Goal: Task Accomplishment & Management: Manage account settings

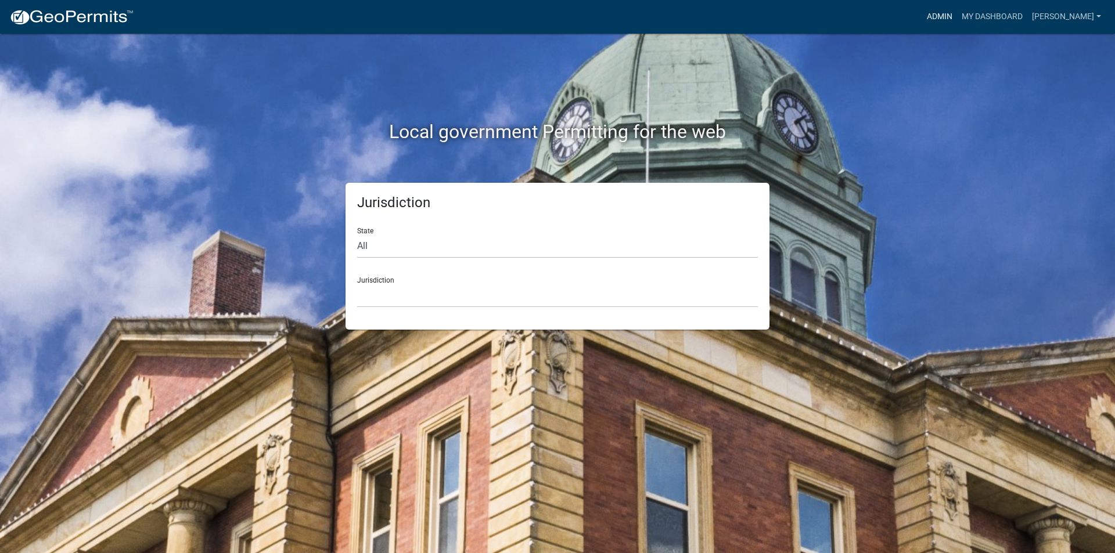
click at [948, 19] on link "Admin" at bounding box center [939, 17] width 35 height 22
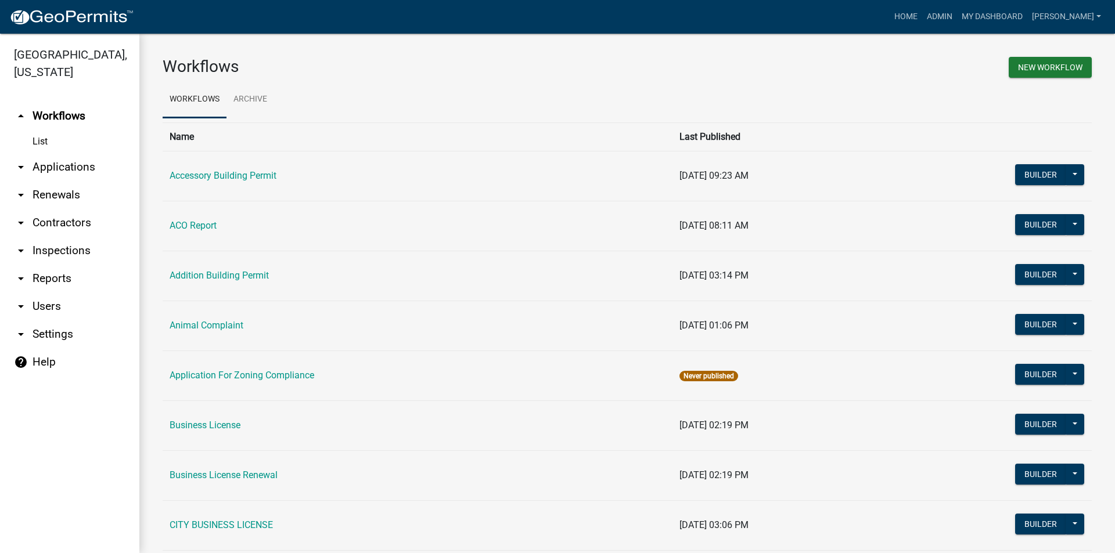
click at [58, 278] on link "arrow_drop_down Reports" at bounding box center [69, 279] width 139 height 28
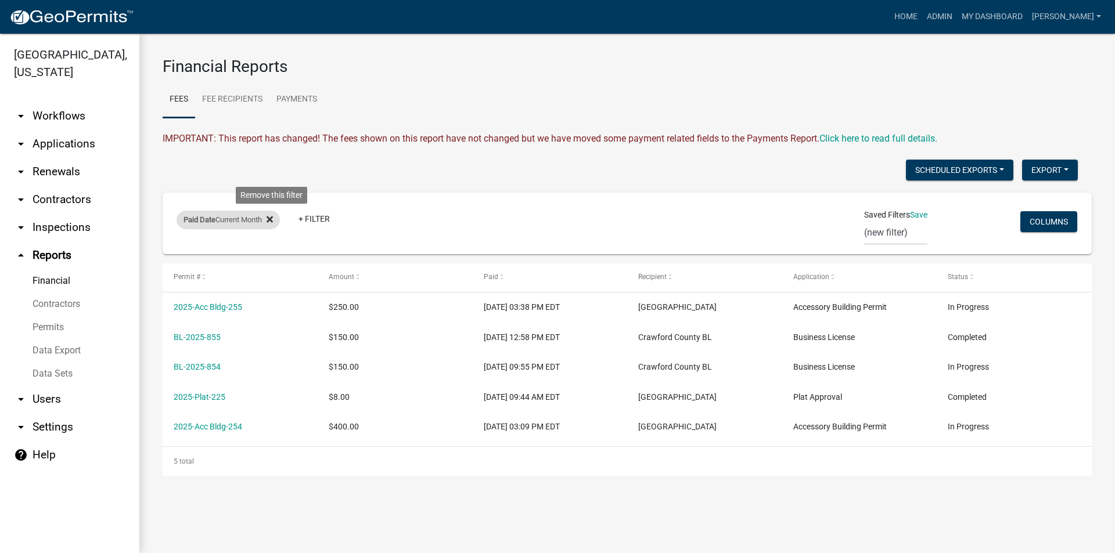
click at [273, 218] on icon at bounding box center [270, 220] width 6 height 6
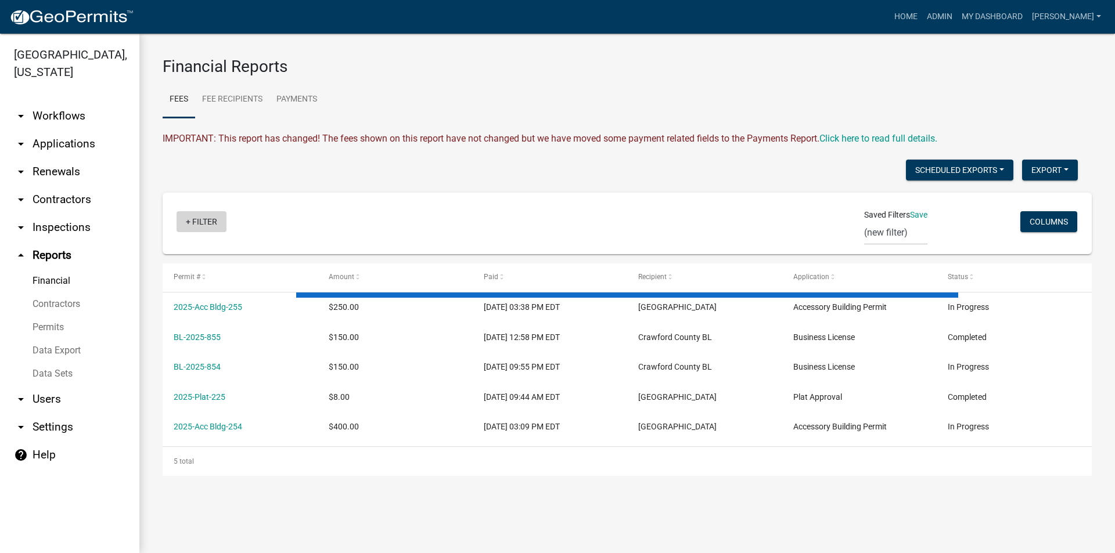
click at [198, 226] on link "+ Filter" at bounding box center [202, 221] width 50 height 21
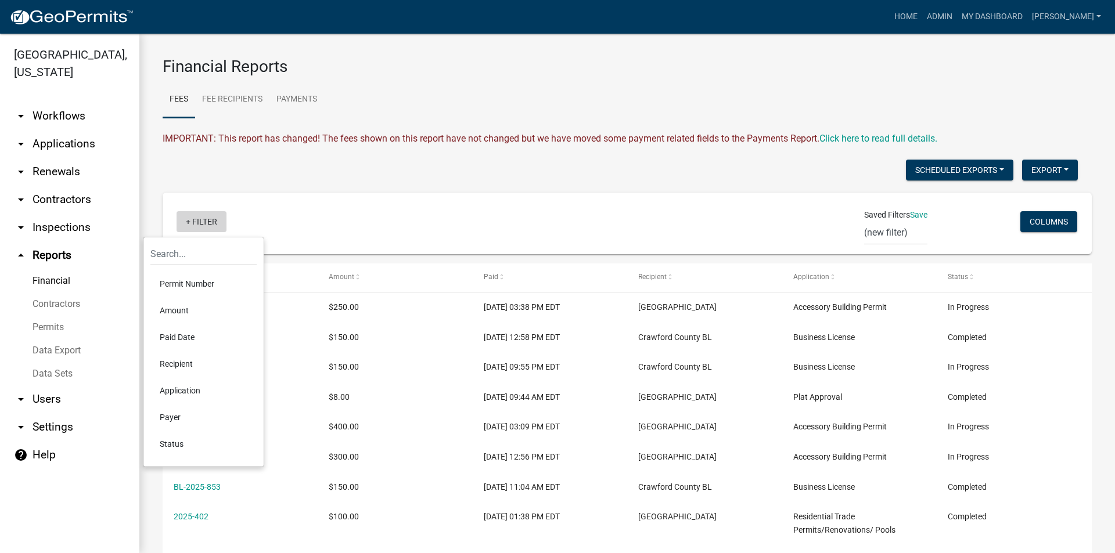
click at [199, 219] on link "+ Filter" at bounding box center [202, 221] width 50 height 21
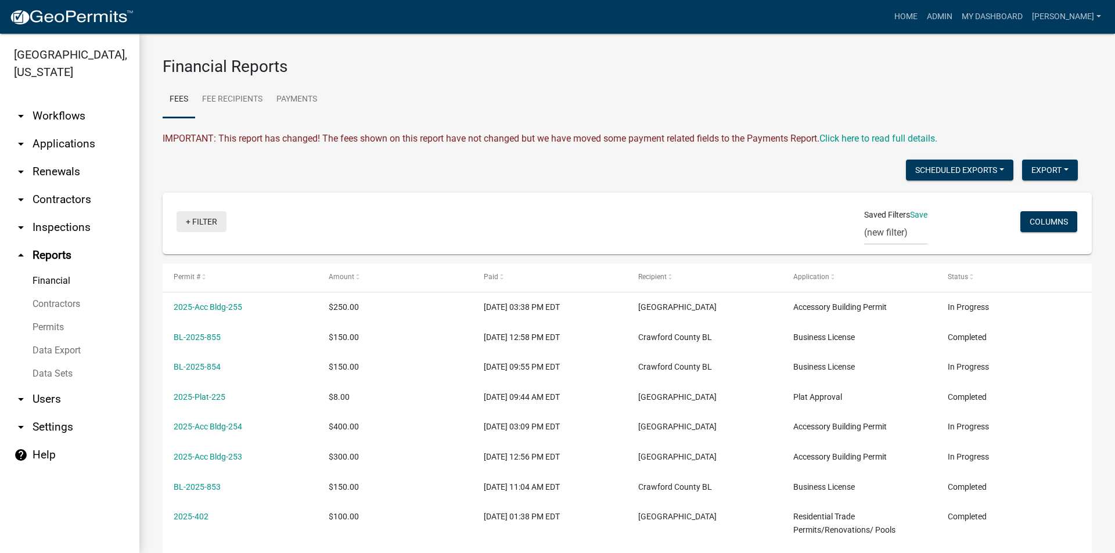
click at [199, 219] on link "+ Filter" at bounding box center [202, 221] width 50 height 21
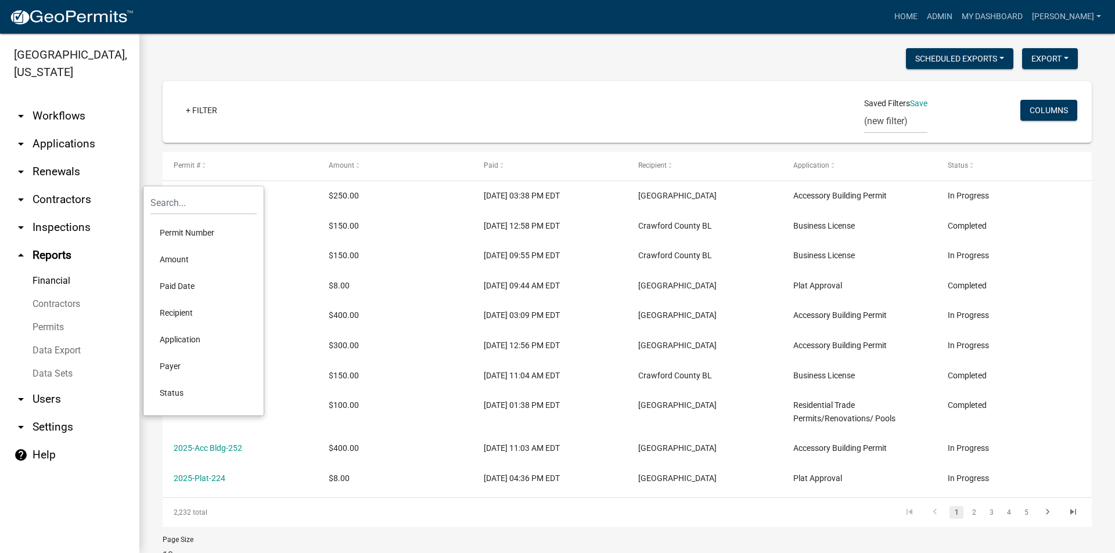
scroll to position [116, 0]
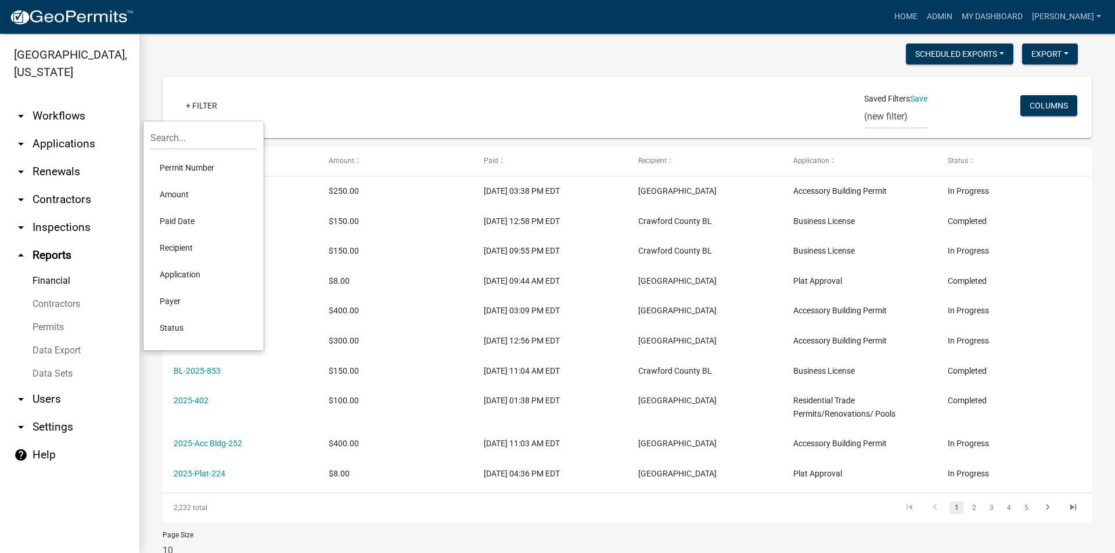
click at [178, 217] on li "Paid Date" at bounding box center [203, 221] width 106 height 27
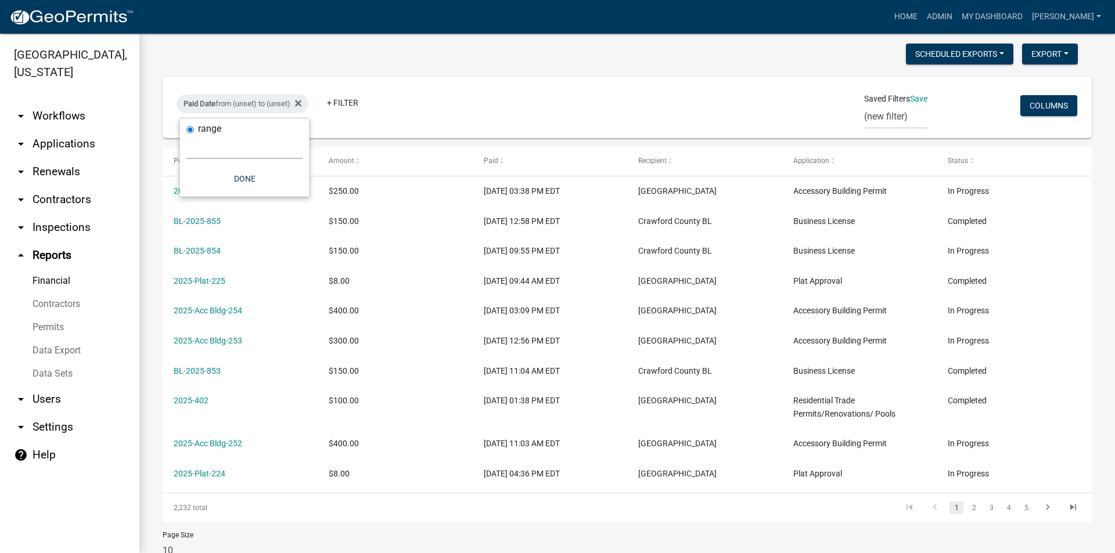
click at [219, 145] on select "[DATE] [DATE] Current Week Previous Week Current Month Last Month Current Calen…" at bounding box center [244, 147] width 116 height 24
select select "custom"
click at [186, 135] on select "[DATE] [DATE] Current Week Previous Week Current Month Last Month Current Calen…" at bounding box center [244, 147] width 116 height 24
click at [295, 194] on input "date" at bounding box center [244, 197] width 116 height 24
type input "[DATE]"
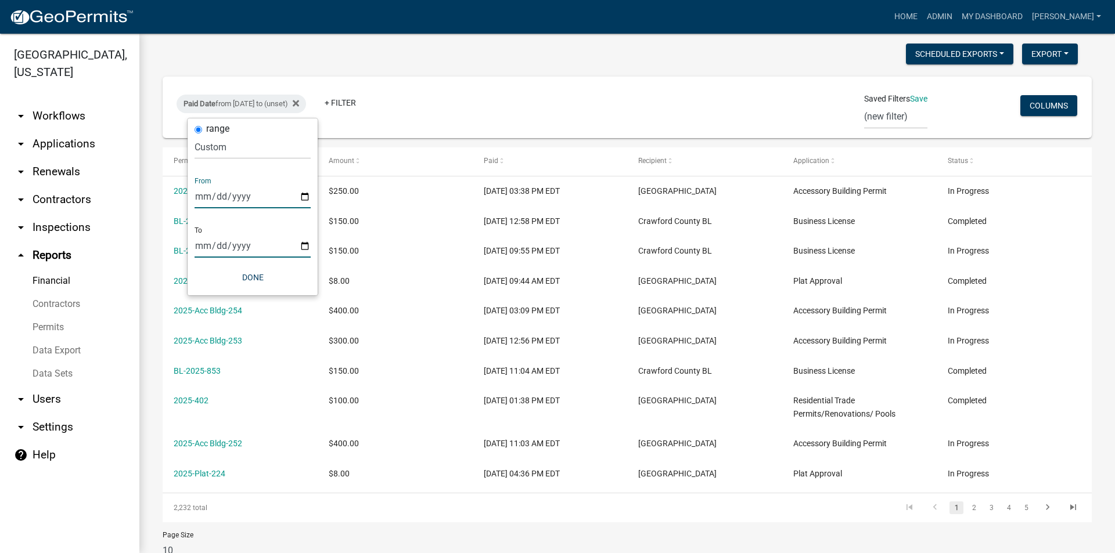
click at [307, 249] on input "date" at bounding box center [253, 246] width 116 height 24
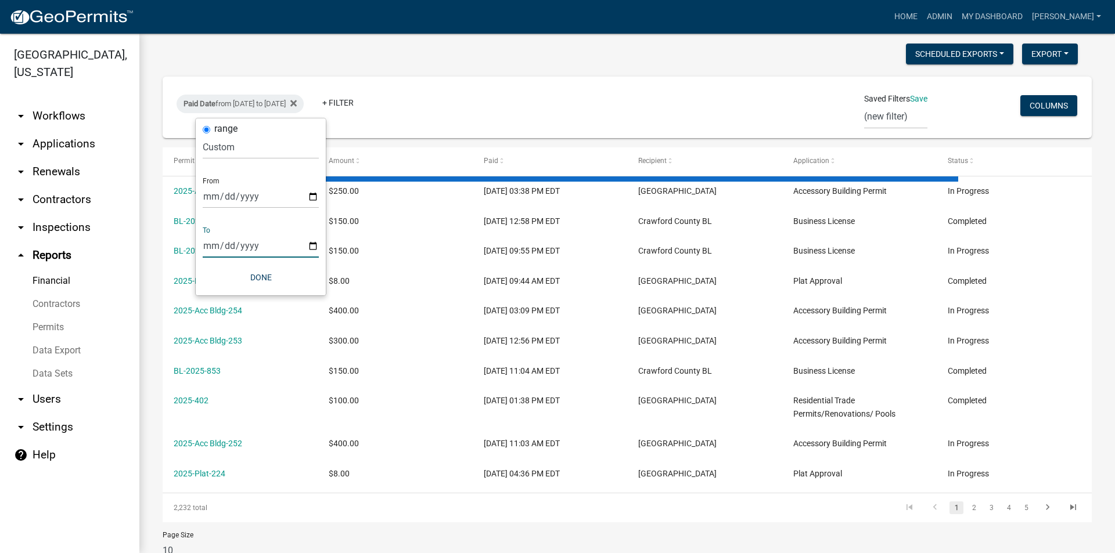
type input "[DATE]"
click at [259, 278] on button "Done" at bounding box center [261, 277] width 116 height 21
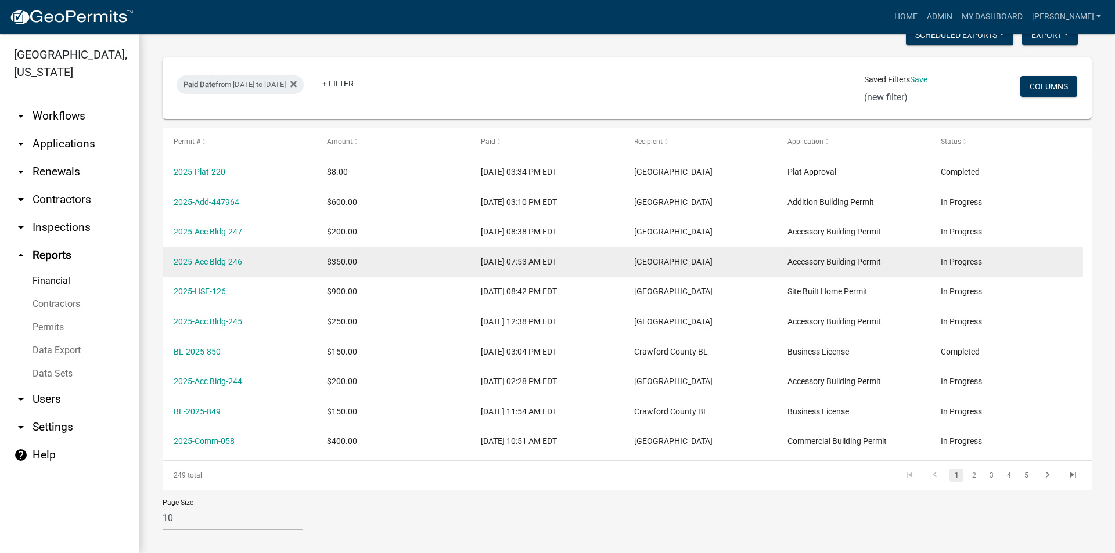
scroll to position [145, 0]
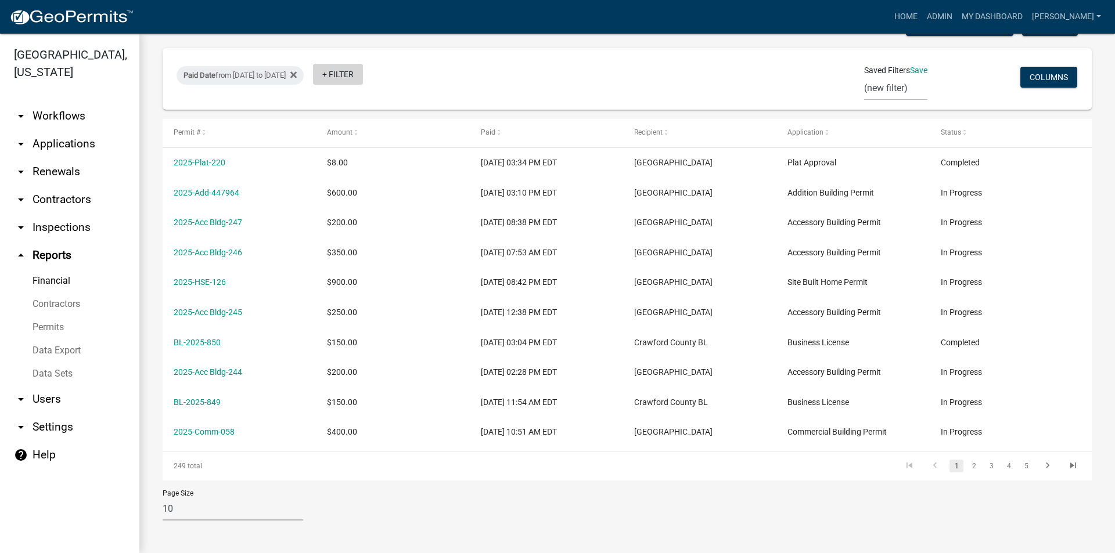
click at [363, 64] on link "+ Filter" at bounding box center [338, 74] width 50 height 21
click at [372, 242] on li "Application" at bounding box center [380, 243] width 106 height 27
click at [338, 129] on select "Select an option Accessory Building Permit ACO Report Addition Building Permit …" at bounding box center [384, 131] width 189 height 24
select select "356bfef9-9019-4a37-af47-687d61d996be"
click at [338, 119] on select "Select an option Accessory Building Permit ACO Report Addition Building Permit …" at bounding box center [384, 131] width 189 height 24
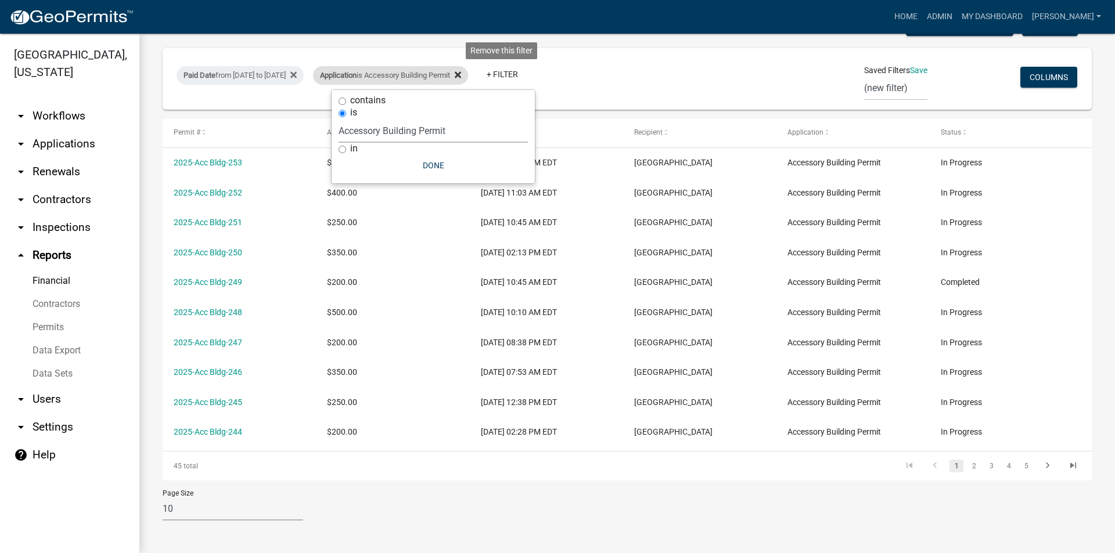
click at [461, 69] on fa-icon at bounding box center [455, 75] width 11 height 19
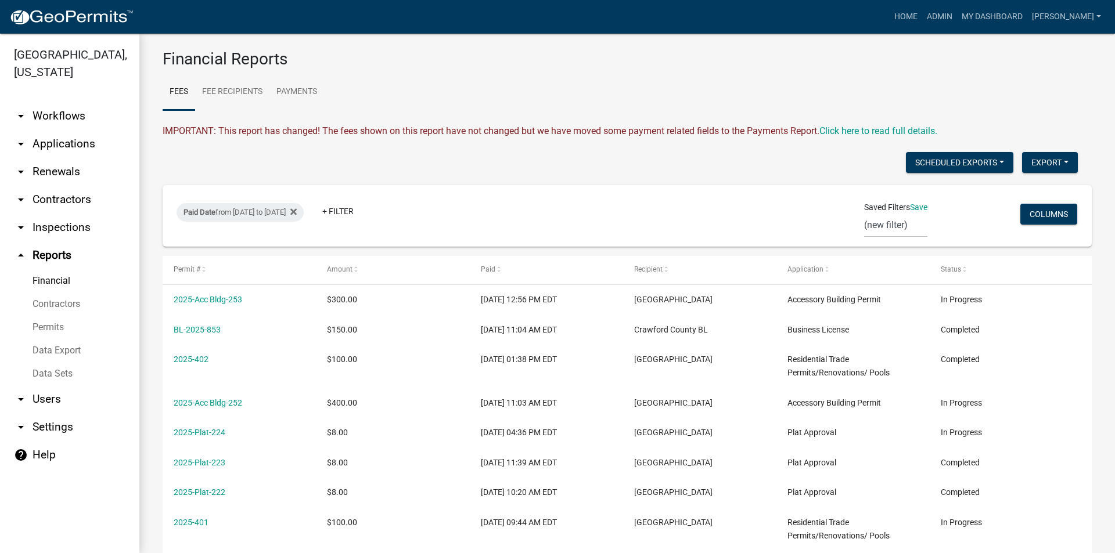
scroll to position [0, 0]
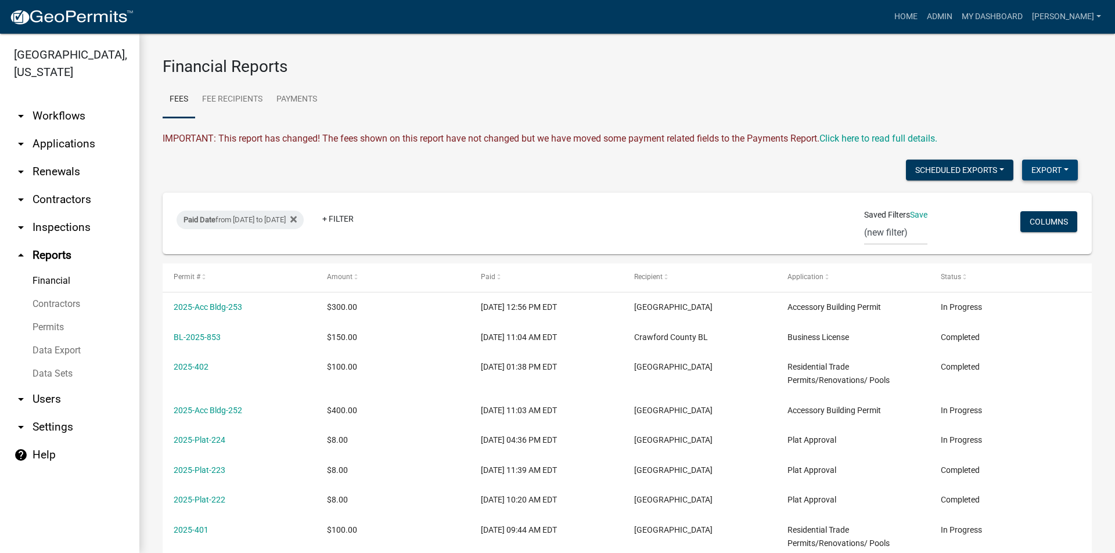
click at [1037, 167] on button "Export" at bounding box center [1050, 170] width 56 height 21
click at [1010, 200] on button "Excel Format (.xlsx)" at bounding box center [1023, 200] width 109 height 28
click at [50, 323] on link "Permits" at bounding box center [69, 327] width 139 height 23
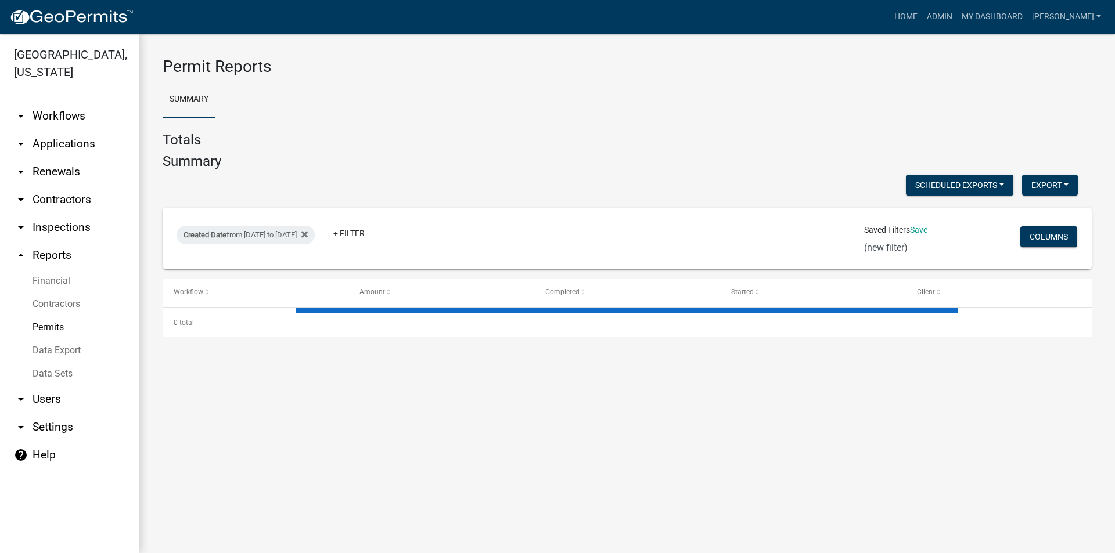
select select "3: 100"
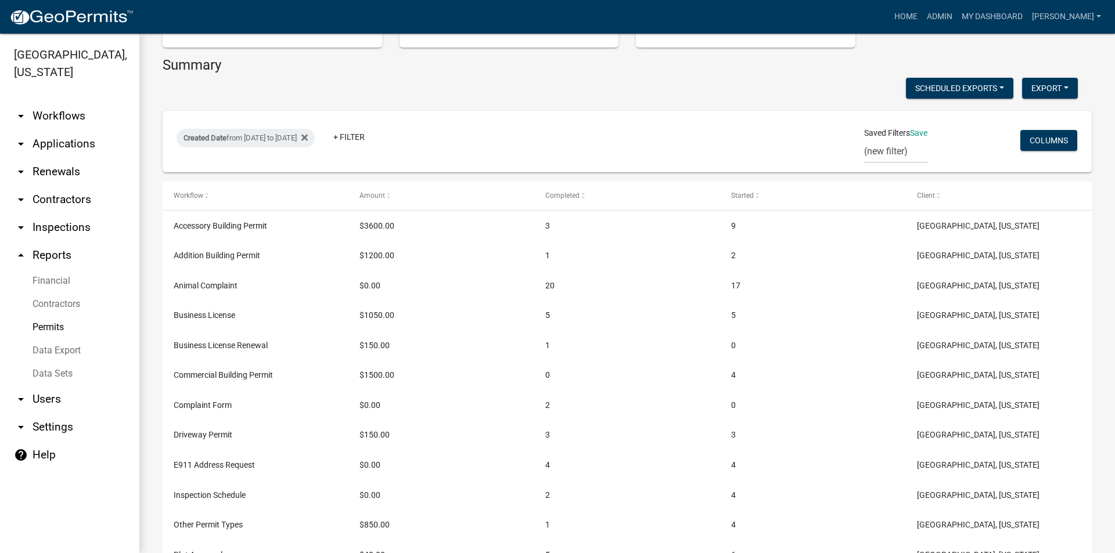
scroll to position [232, 0]
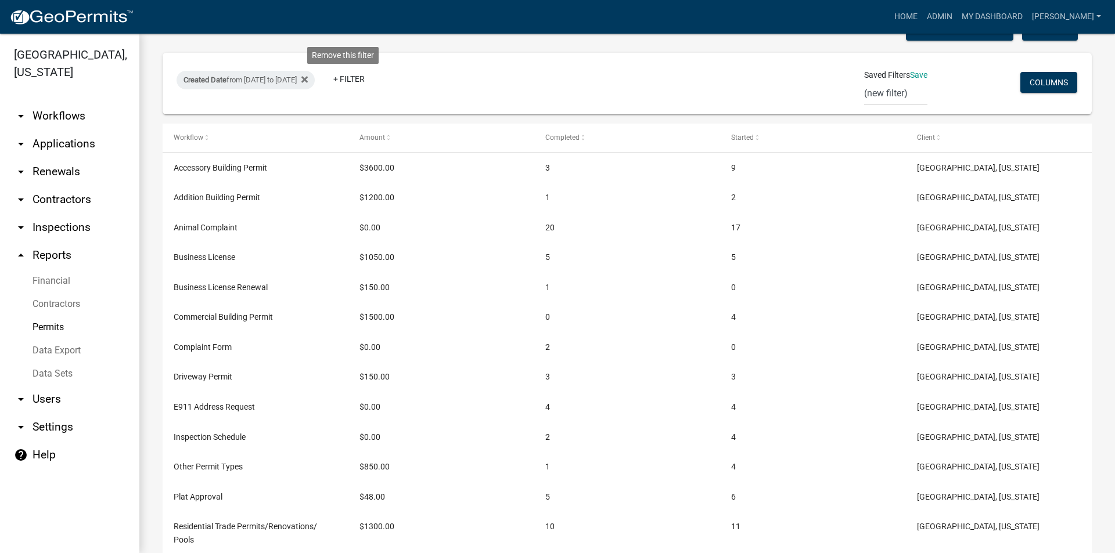
click at [308, 74] on fa-icon at bounding box center [302, 80] width 11 height 19
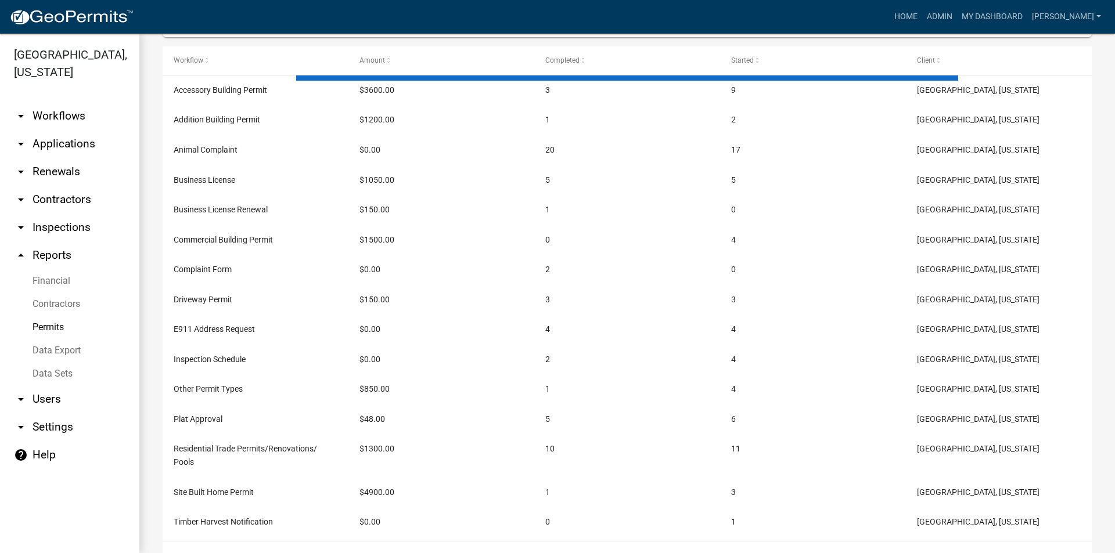
scroll to position [155, 0]
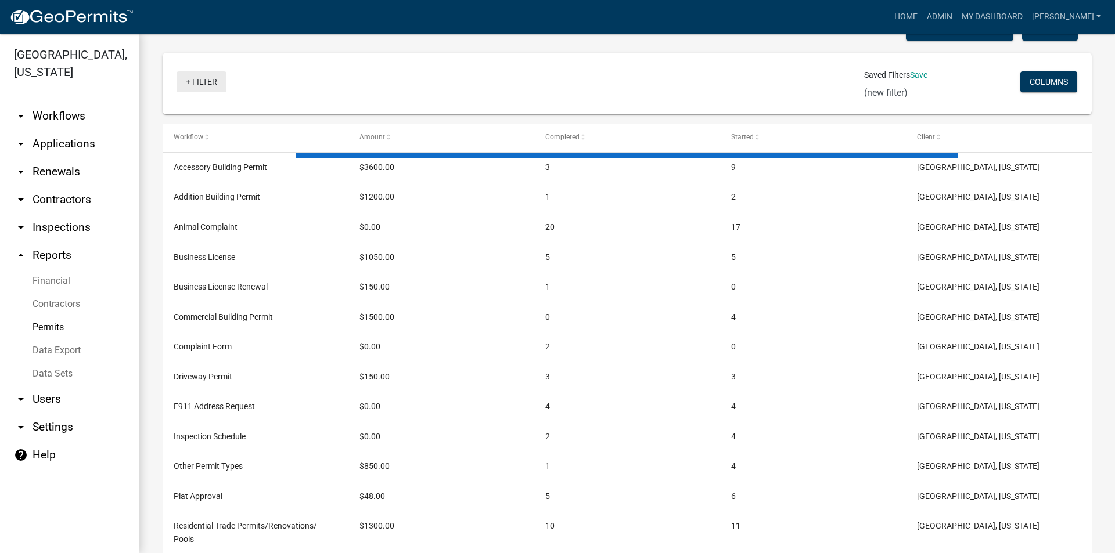
click at [211, 81] on link "+ Filter" at bounding box center [202, 81] width 50 height 21
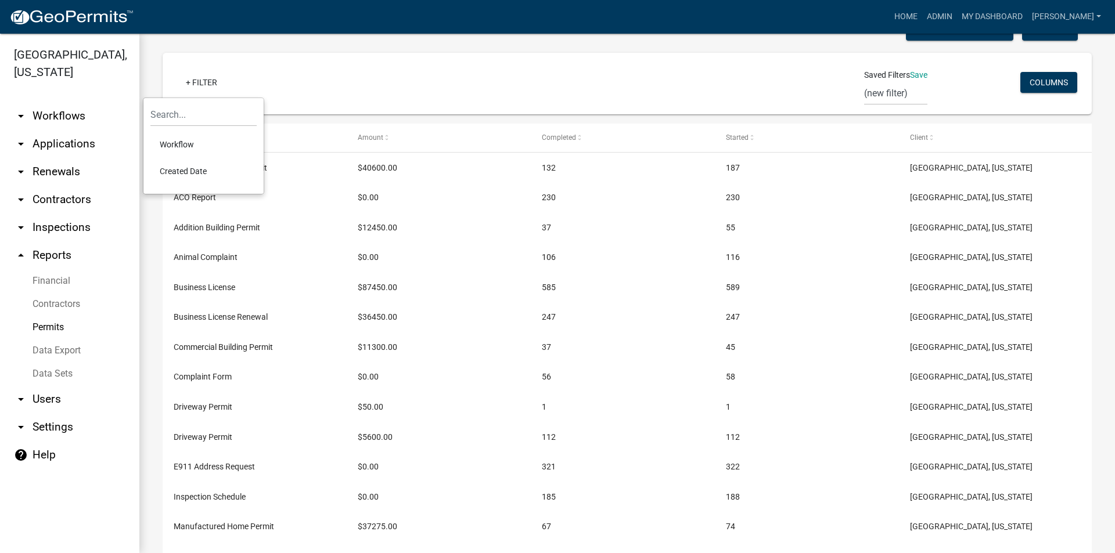
click at [192, 172] on li "Created Date" at bounding box center [203, 171] width 106 height 27
click at [234, 127] on select "[DATE] [DATE] Current Week Previous Week Current Month Last Month Current Calen…" at bounding box center [250, 123] width 116 height 24
select select "custom"
click at [192, 111] on select "[DATE] [DATE] Current Week Previous Week Current Month Last Month Current Calen…" at bounding box center [250, 123] width 116 height 24
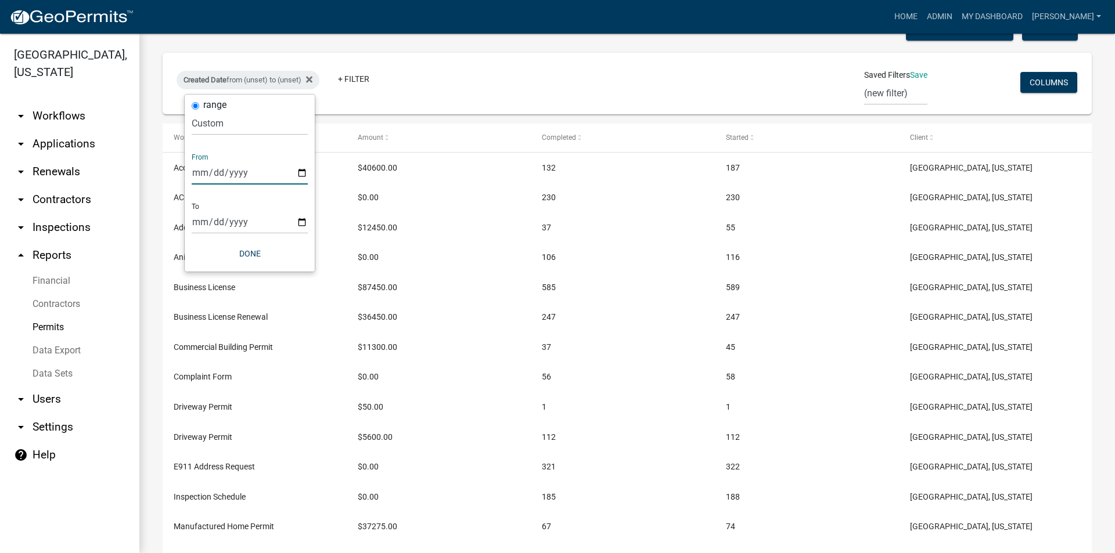
click at [301, 175] on input "date" at bounding box center [250, 173] width 116 height 24
type input "[DATE]"
click at [313, 224] on input "date" at bounding box center [258, 222] width 116 height 24
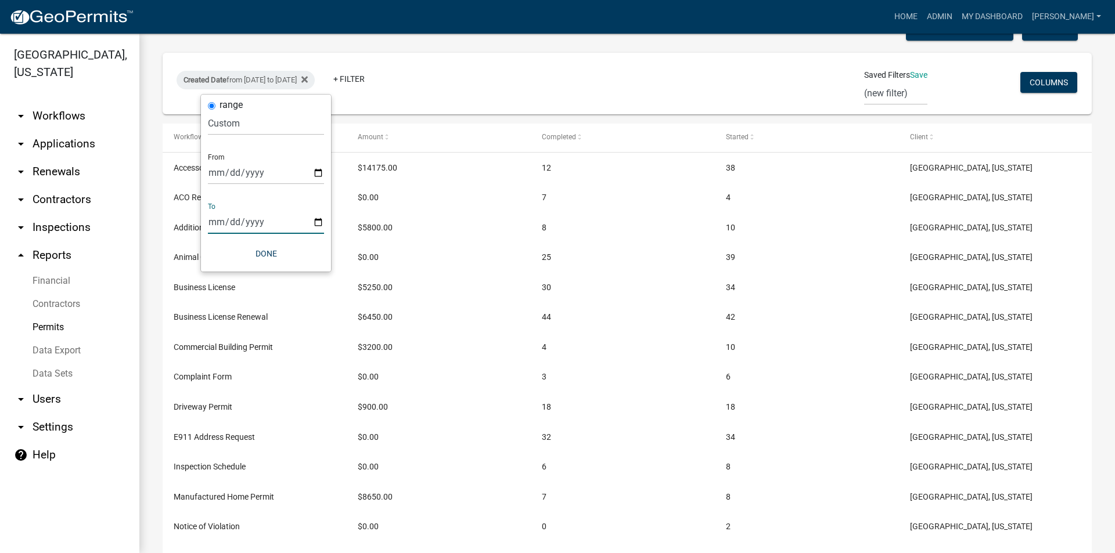
type input "[DATE]"
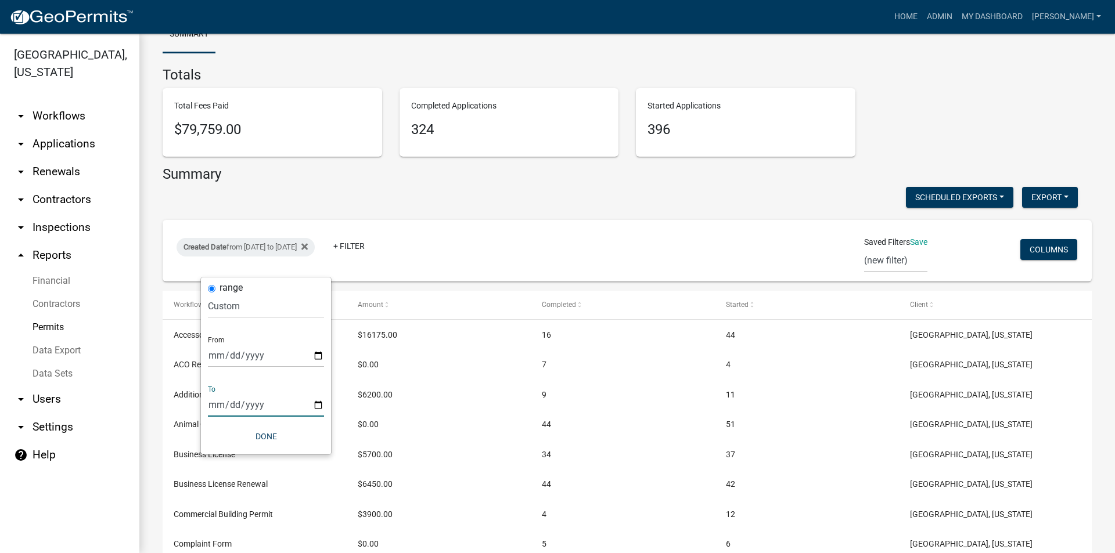
scroll to position [0, 0]
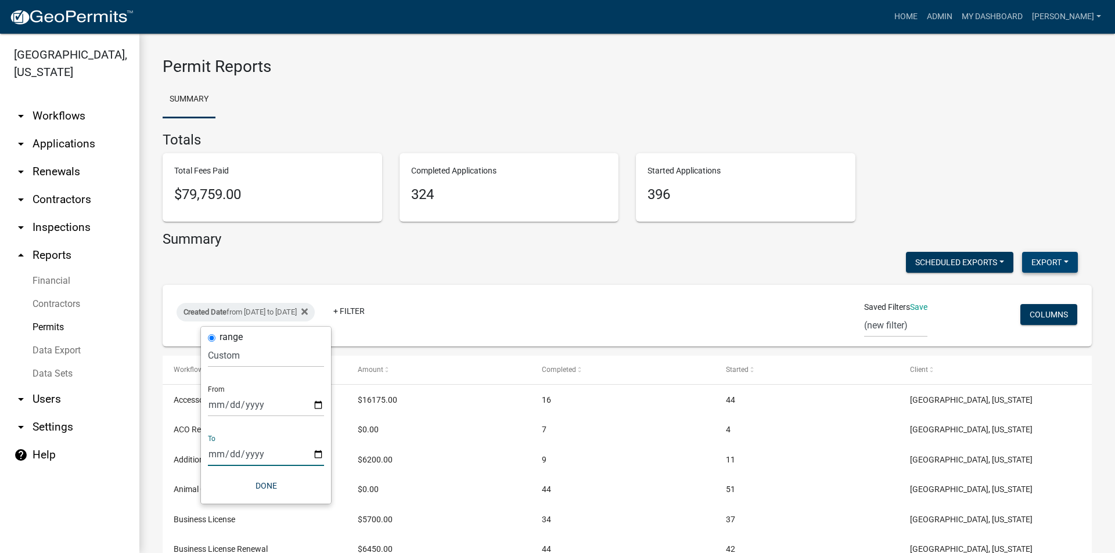
click at [1038, 260] on button "Export" at bounding box center [1050, 262] width 56 height 21
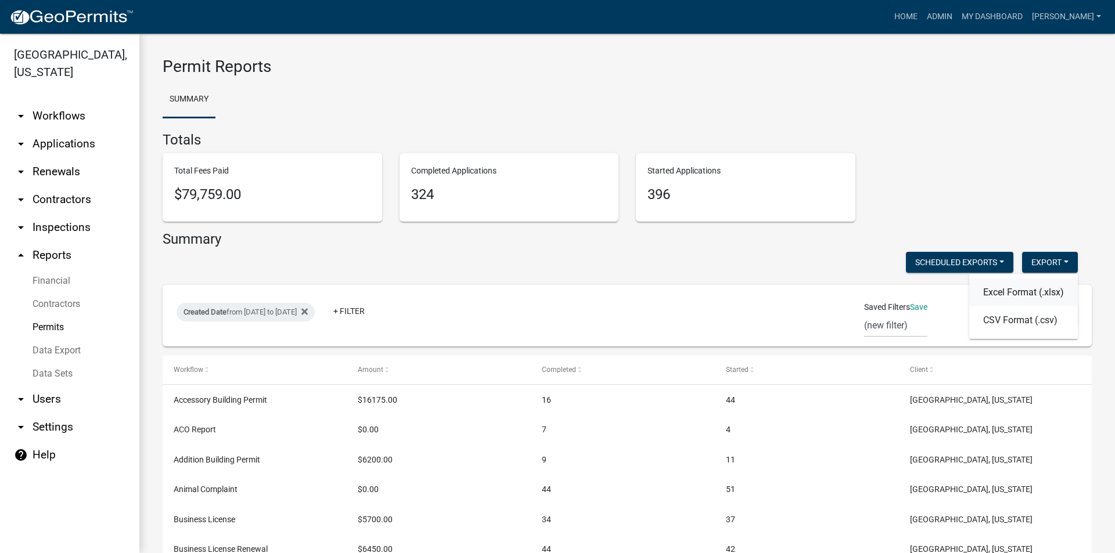
click at [1007, 297] on button "Excel Format (.xlsx)" at bounding box center [1023, 293] width 109 height 28
click at [70, 133] on link "arrow_drop_down Applications" at bounding box center [69, 144] width 139 height 28
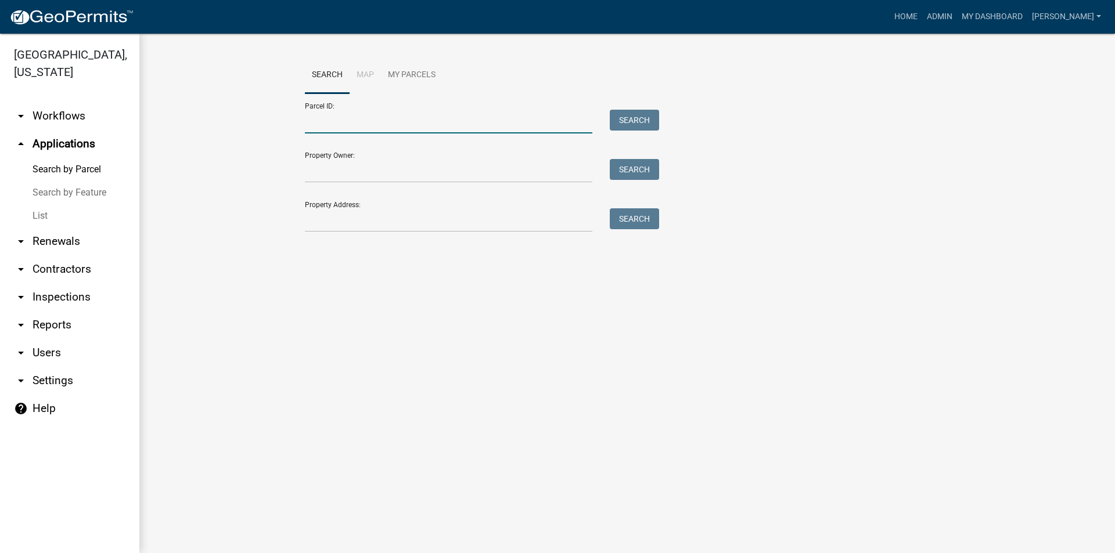
click at [312, 120] on input "Parcel ID:" at bounding box center [448, 122] width 287 height 24
drag, startPoint x: 373, startPoint y: 122, endPoint x: 273, endPoint y: 120, distance: 99.9
click at [273, 120] on wm-workflow-application-search-view "Search Map My Parcels Parcel ID: [STREET_ADDRESS] Search Property Owner: Search…" at bounding box center [627, 150] width 929 height 186
type input "[STREET_ADDRESS]"
click at [330, 225] on input "Property Address:" at bounding box center [448, 220] width 287 height 24
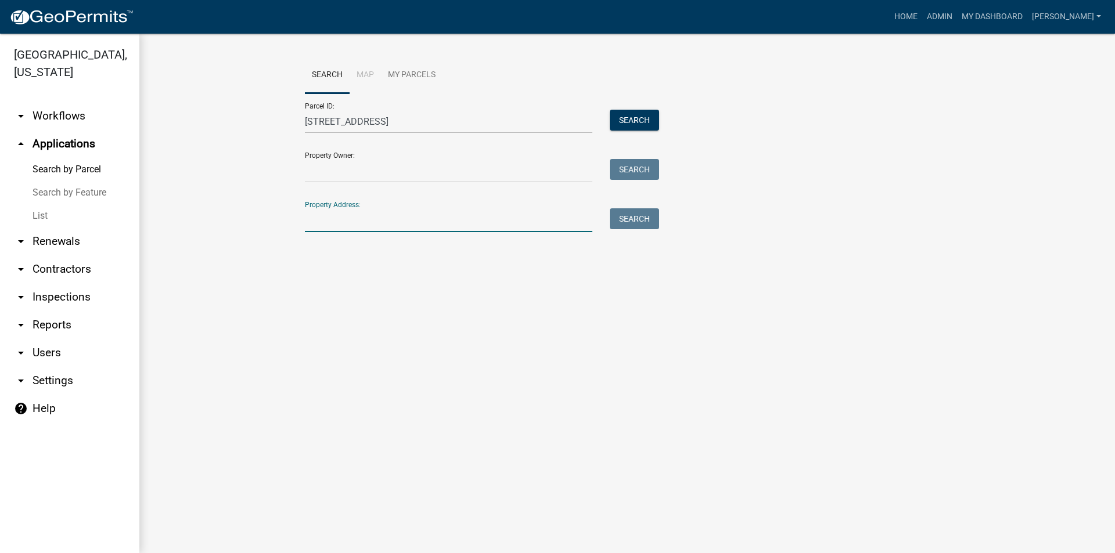
paste input "[STREET_ADDRESS]"
type input "[STREET_ADDRESS]"
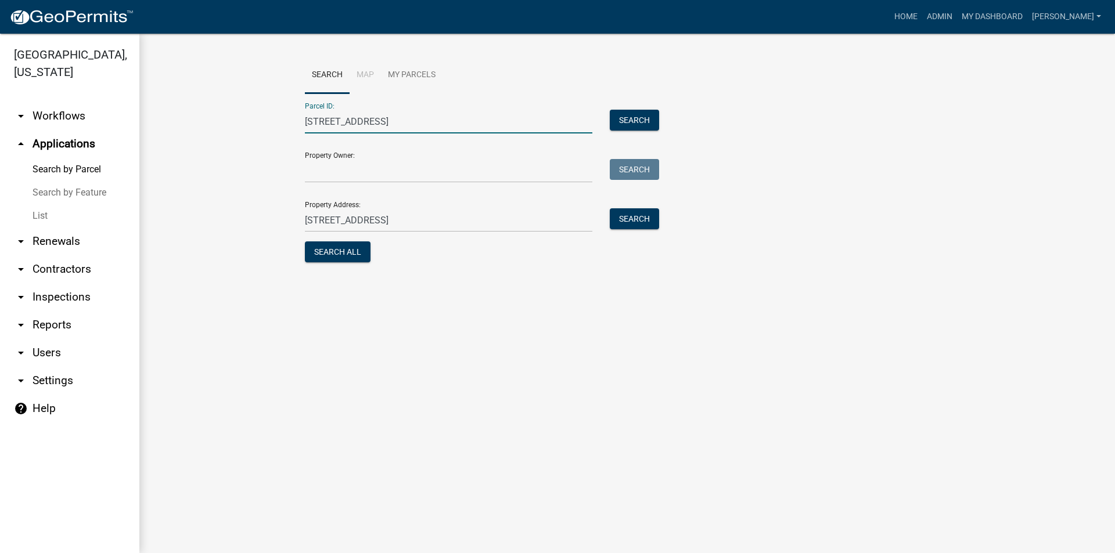
drag, startPoint x: 383, startPoint y: 123, endPoint x: 229, endPoint y: 125, distance: 153.9
click at [229, 125] on wm-workflow-application-search-view "Search Map My Parcels Parcel ID: [STREET_ADDRESS] Search Property Owner: Search…" at bounding box center [627, 166] width 929 height 219
click at [638, 219] on button "Search" at bounding box center [634, 218] width 49 height 21
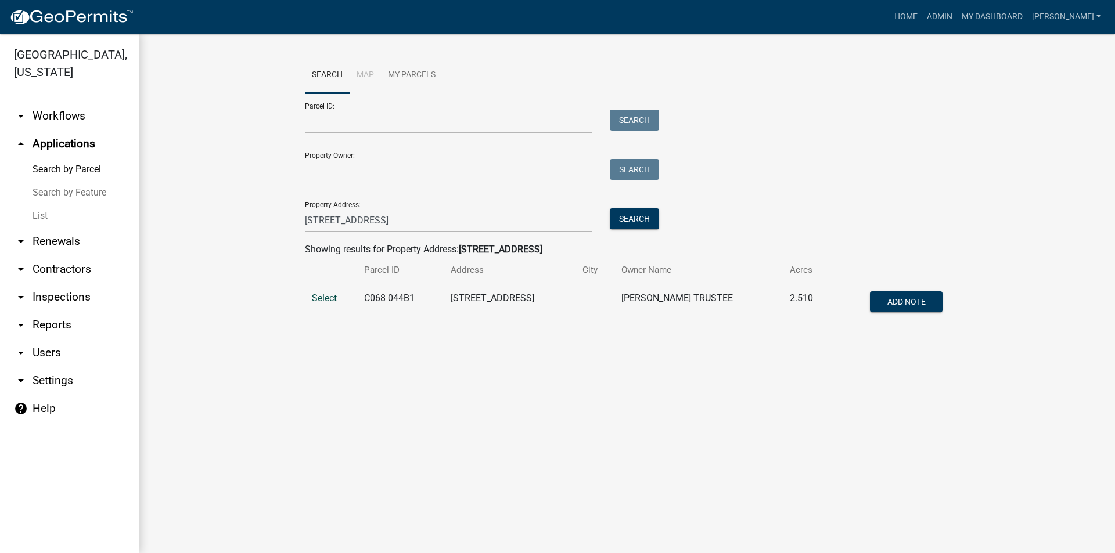
click at [326, 296] on span "Select" at bounding box center [324, 298] width 25 height 11
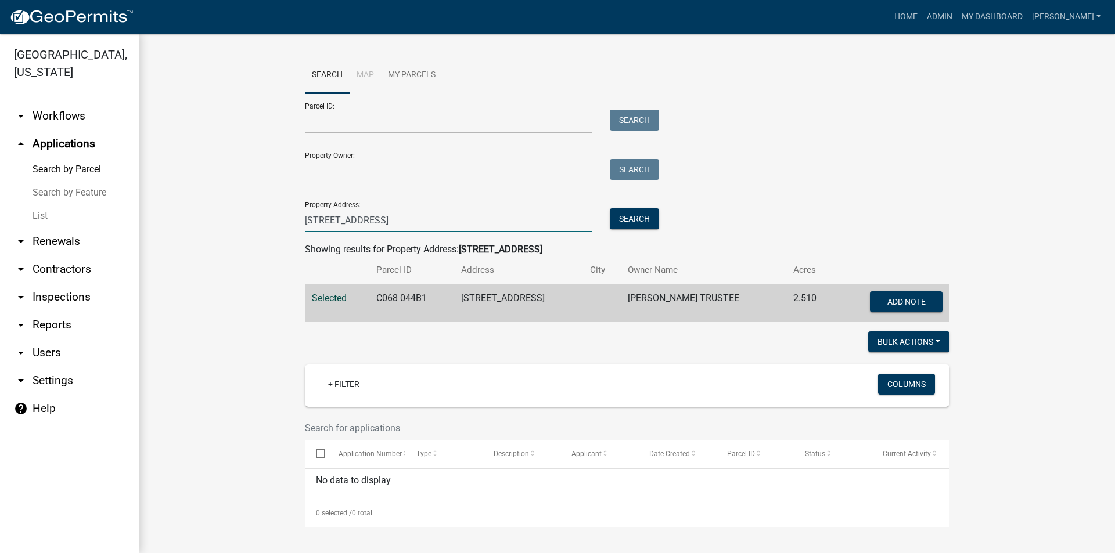
click at [315, 223] on input "[STREET_ADDRESS]" at bounding box center [448, 220] width 287 height 24
drag, startPoint x: 320, startPoint y: 219, endPoint x: 262, endPoint y: 216, distance: 58.2
click at [262, 216] on wm-workflow-application-search-view "Search Map My Parcels Parcel ID: Search Property Owner: Search Property Address…" at bounding box center [627, 292] width 929 height 471
type input "[STREET_ADDRESS]"
click at [630, 217] on button "Search" at bounding box center [634, 218] width 49 height 21
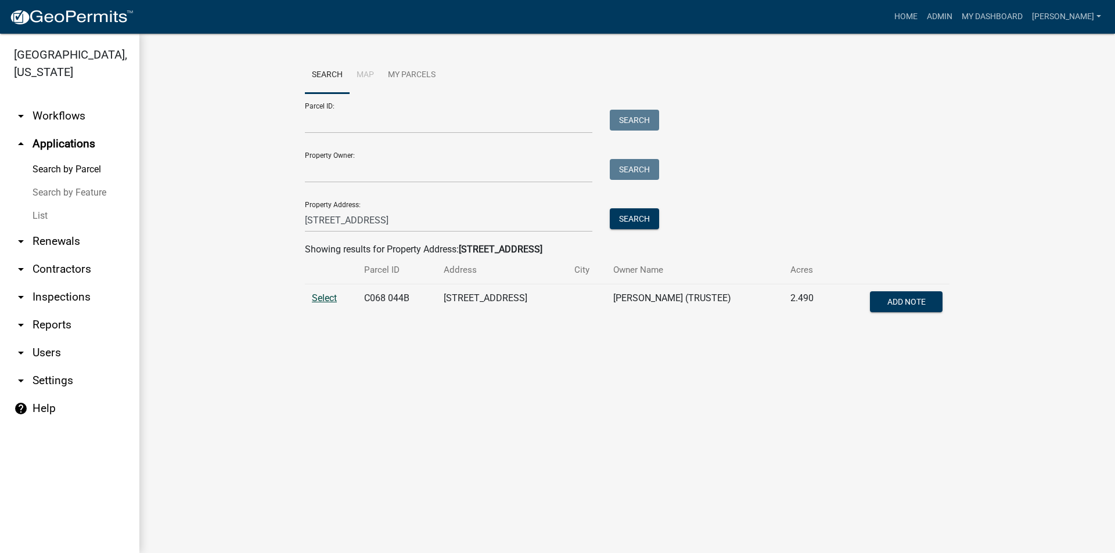
click at [323, 300] on span "Select" at bounding box center [324, 298] width 25 height 11
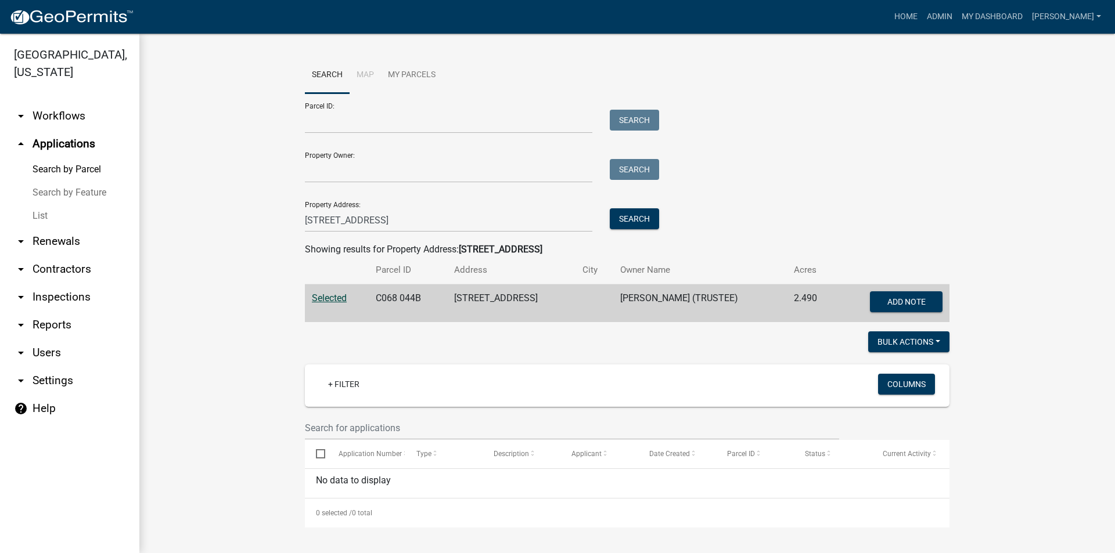
click at [46, 213] on link "List" at bounding box center [69, 215] width 139 height 23
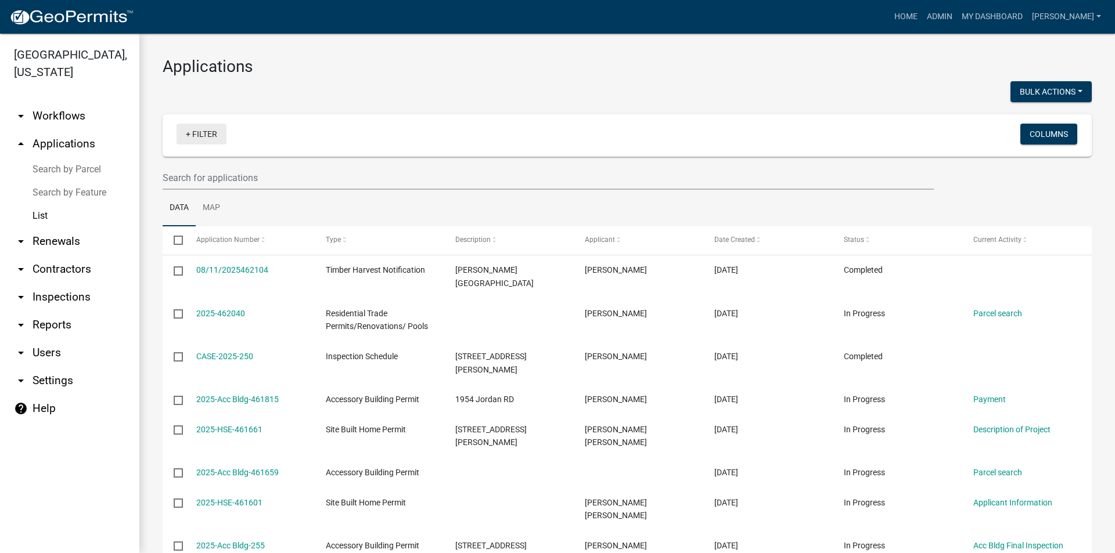
click at [211, 135] on link "+ Filter" at bounding box center [202, 134] width 50 height 21
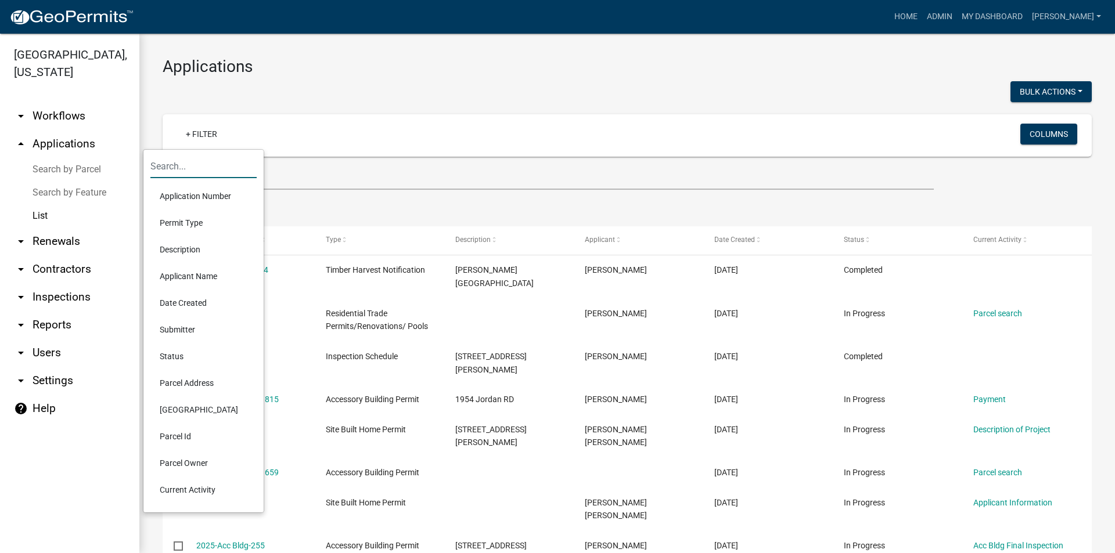
click at [192, 170] on input "text" at bounding box center [203, 166] width 106 height 24
click at [171, 348] on li "Status" at bounding box center [203, 356] width 106 height 27
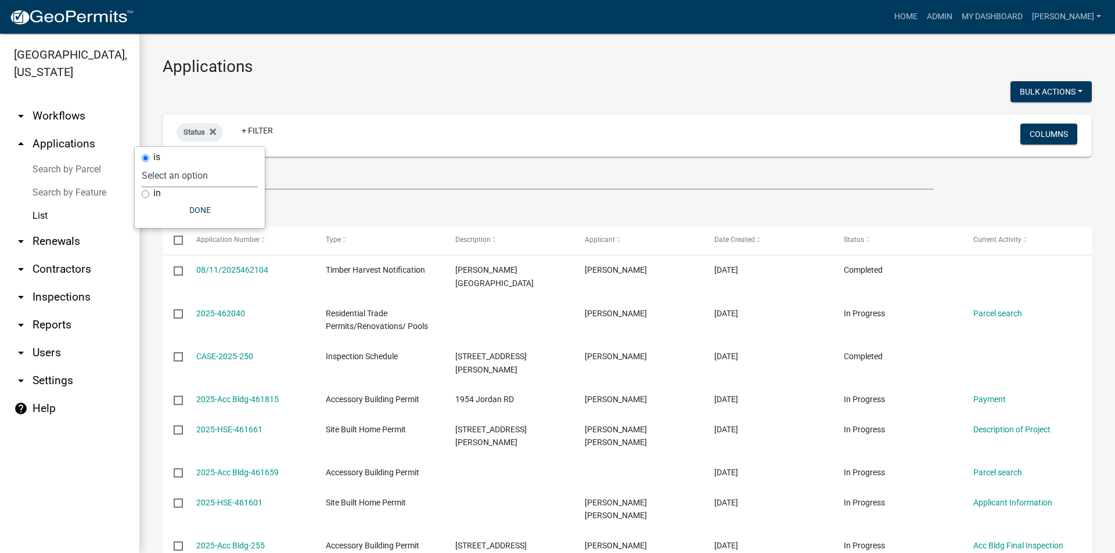
click at [195, 178] on select "Select an option Not Started In Progress Completed Voided Rejected Discarded" at bounding box center [200, 176] width 116 height 24
select select "1"
click at [165, 164] on select "Select an option Not Started In Progress Completed Voided Rejected Discarded" at bounding box center [200, 176] width 116 height 24
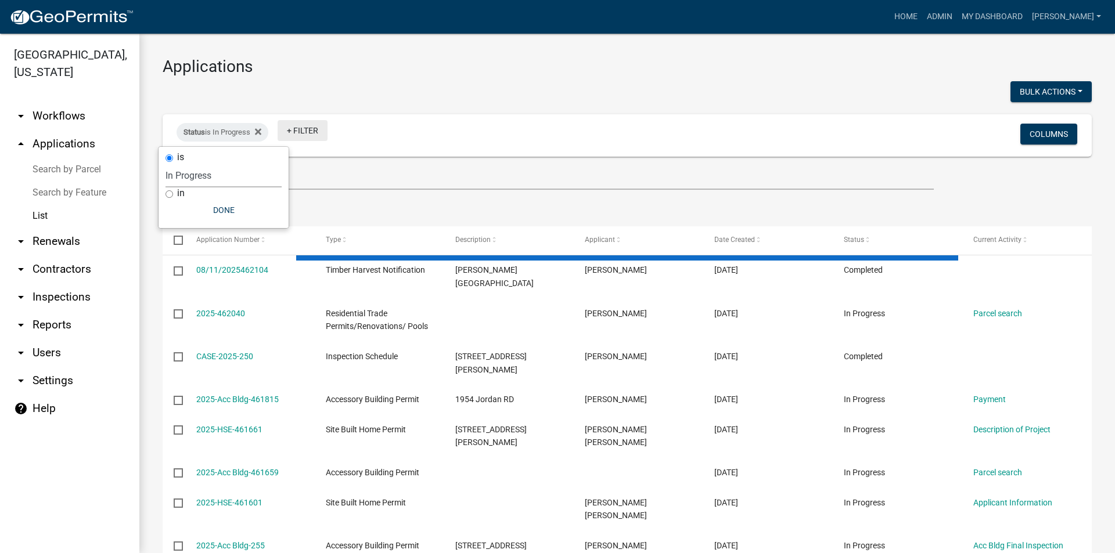
click at [312, 131] on link "+ Filter" at bounding box center [303, 130] width 50 height 21
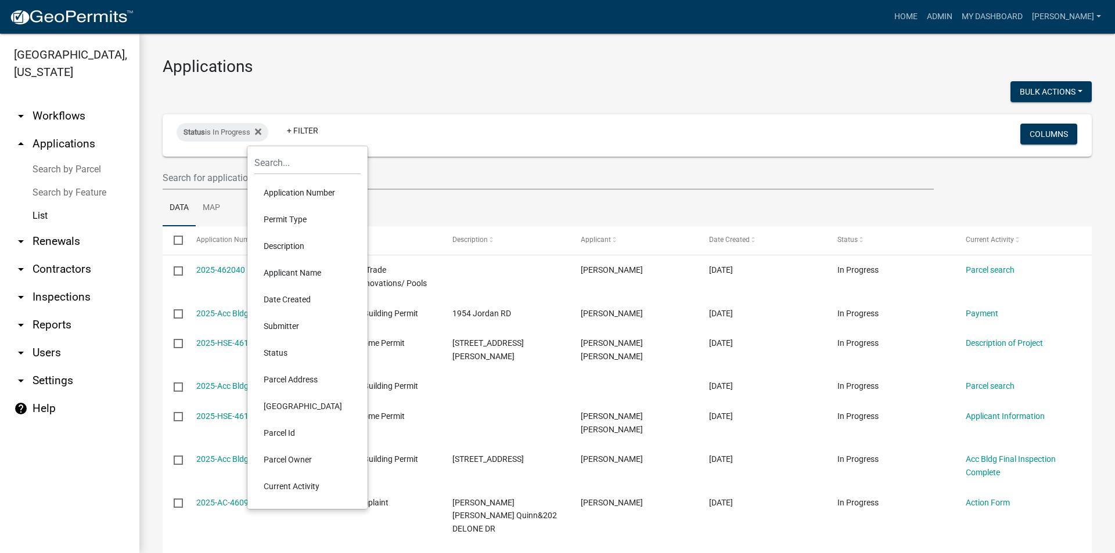
click at [287, 383] on li "Parcel Address" at bounding box center [307, 379] width 106 height 27
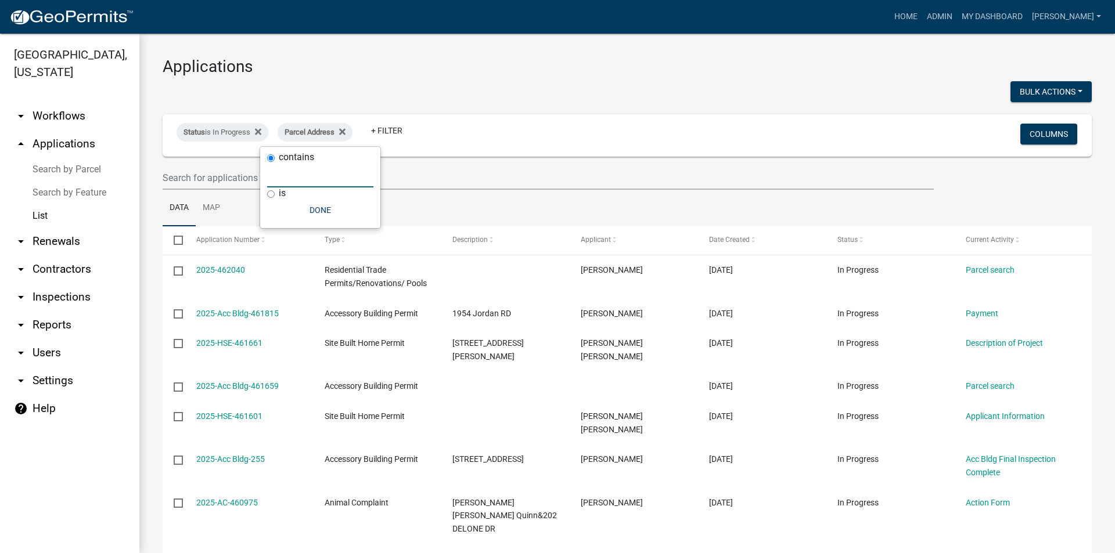
click at [291, 180] on input "text" at bounding box center [320, 176] width 106 height 24
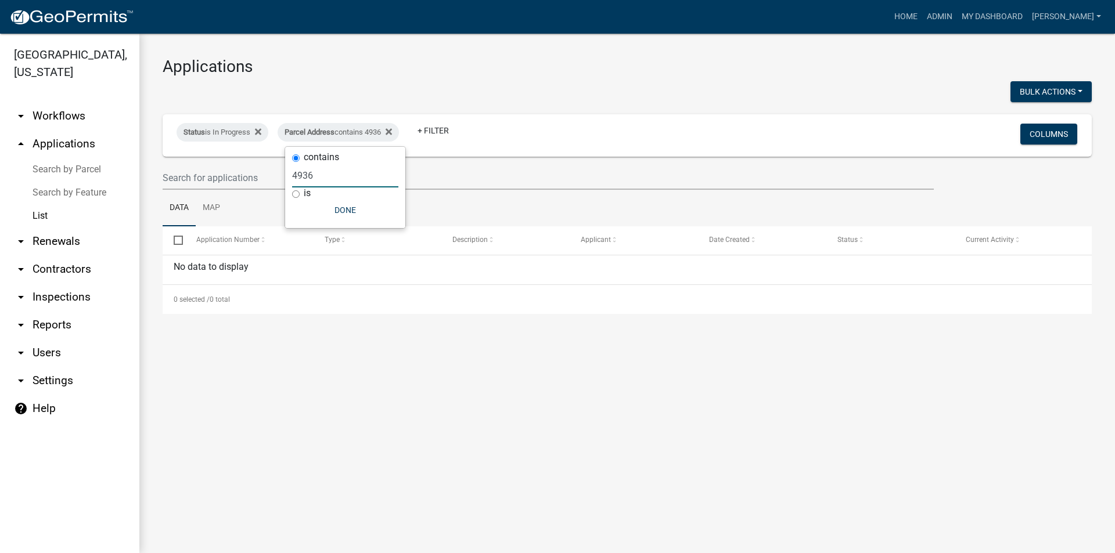
type input "4936"
click at [392, 133] on icon at bounding box center [389, 131] width 6 height 6
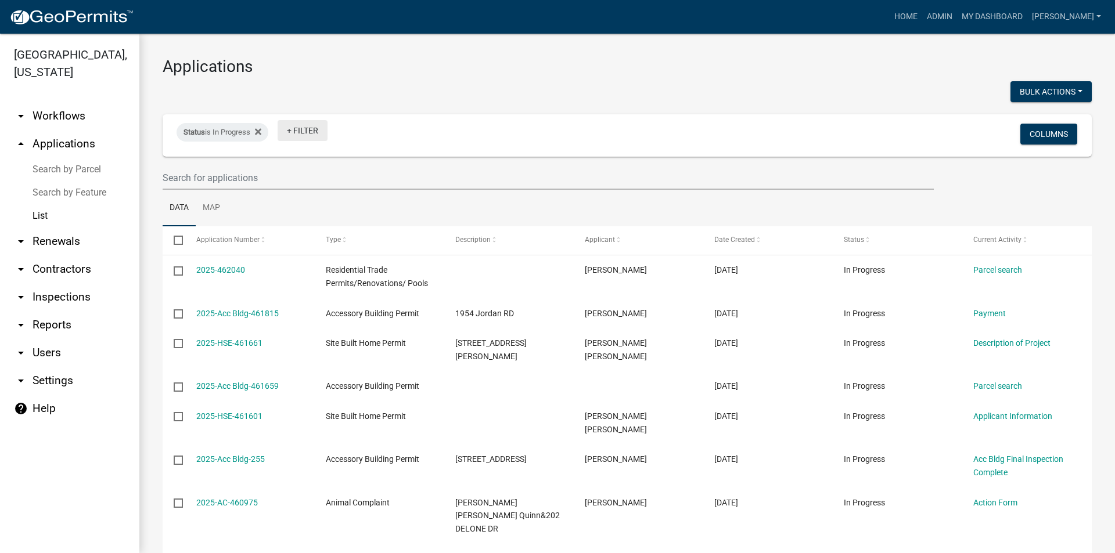
click at [305, 134] on link "+ Filter" at bounding box center [303, 130] width 50 height 21
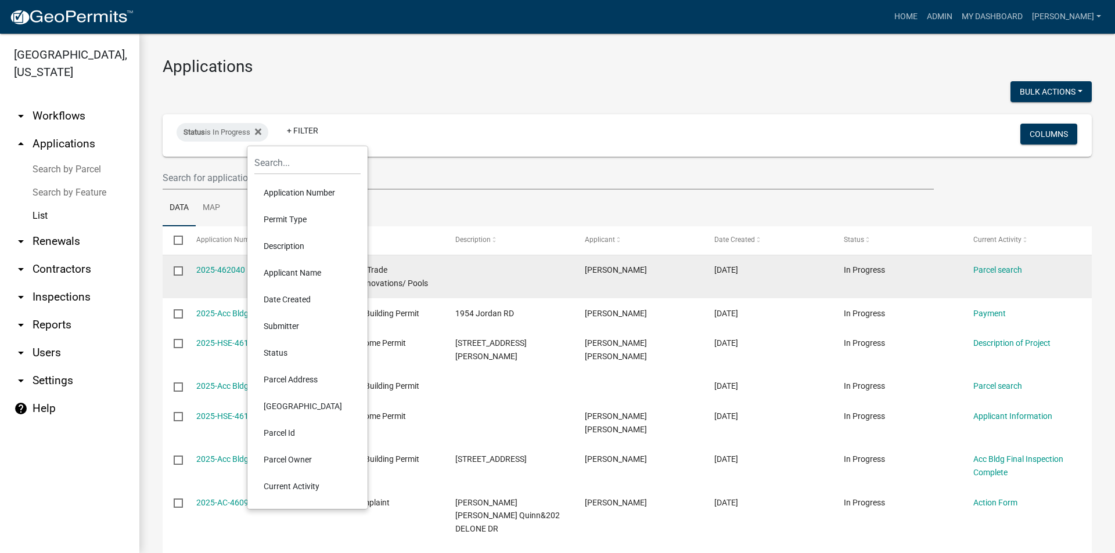
click at [302, 272] on li "Applicant Name" at bounding box center [307, 273] width 106 height 27
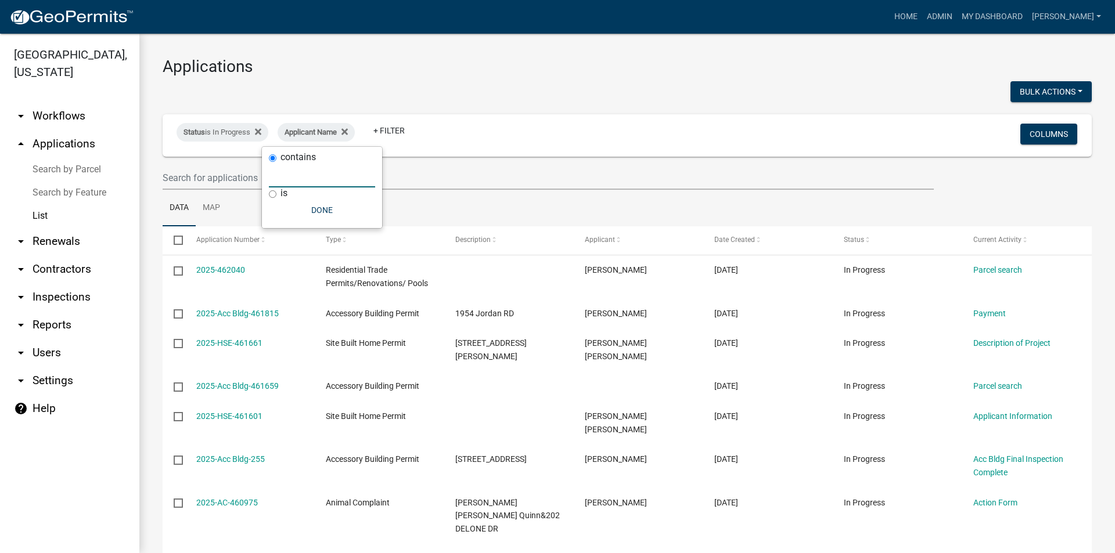
click at [320, 179] on input "text" at bounding box center [322, 176] width 106 height 24
click at [310, 180] on input "text" at bounding box center [322, 176] width 106 height 24
click at [282, 177] on input "text" at bounding box center [322, 176] width 106 height 24
click at [347, 129] on icon at bounding box center [344, 131] width 6 height 9
click at [296, 134] on link "+ Filter" at bounding box center [303, 130] width 50 height 21
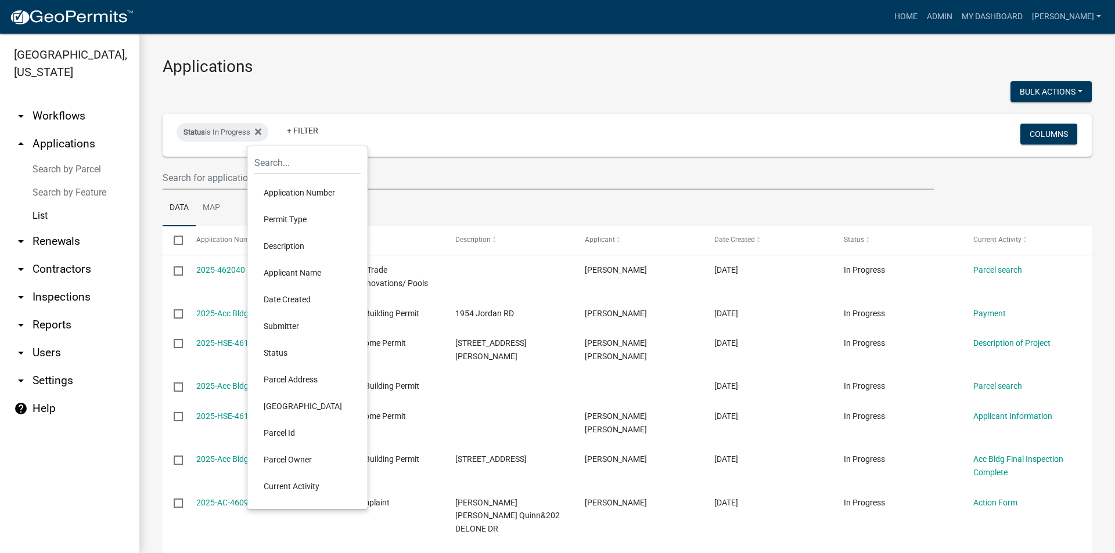
click at [287, 215] on li "Permit Type" at bounding box center [307, 219] width 106 height 27
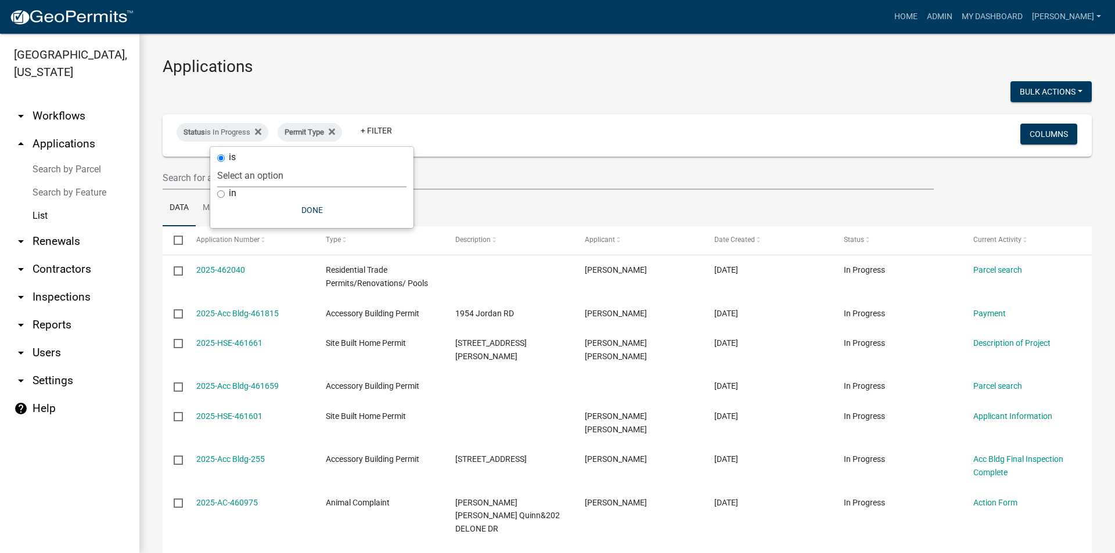
click at [314, 174] on select "Select an option Accessory Building Permit ACO Report Addition Building Permit …" at bounding box center [311, 176] width 189 height 24
select select "322e1bdb-96ea-4133-91af-6f1f14469bb2"
click at [251, 164] on select "Select an option Accessory Building Permit ACO Report Addition Building Permit …" at bounding box center [311, 176] width 189 height 24
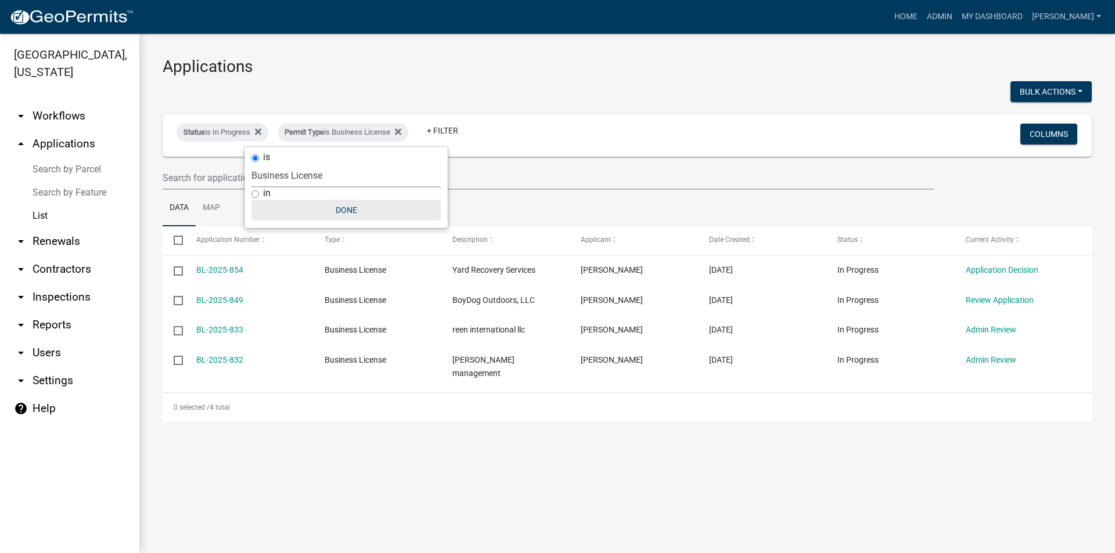
click at [350, 210] on button "Done" at bounding box center [345, 210] width 189 height 21
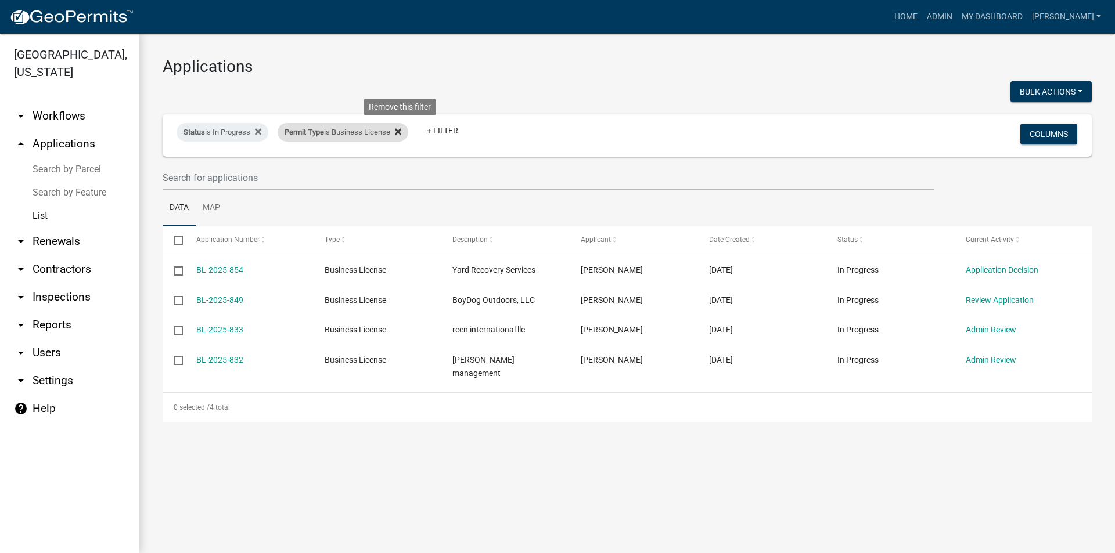
click at [401, 132] on icon at bounding box center [398, 131] width 6 height 6
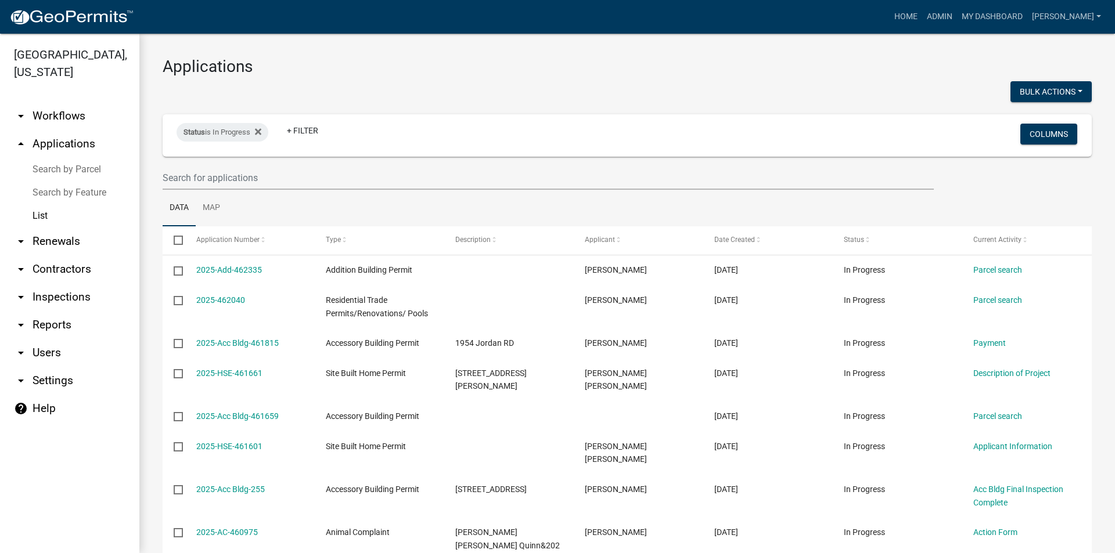
click at [42, 215] on link "List" at bounding box center [69, 215] width 139 height 23
click at [298, 132] on link "+ Filter" at bounding box center [303, 130] width 50 height 21
